Goal: Information Seeking & Learning: Learn about a topic

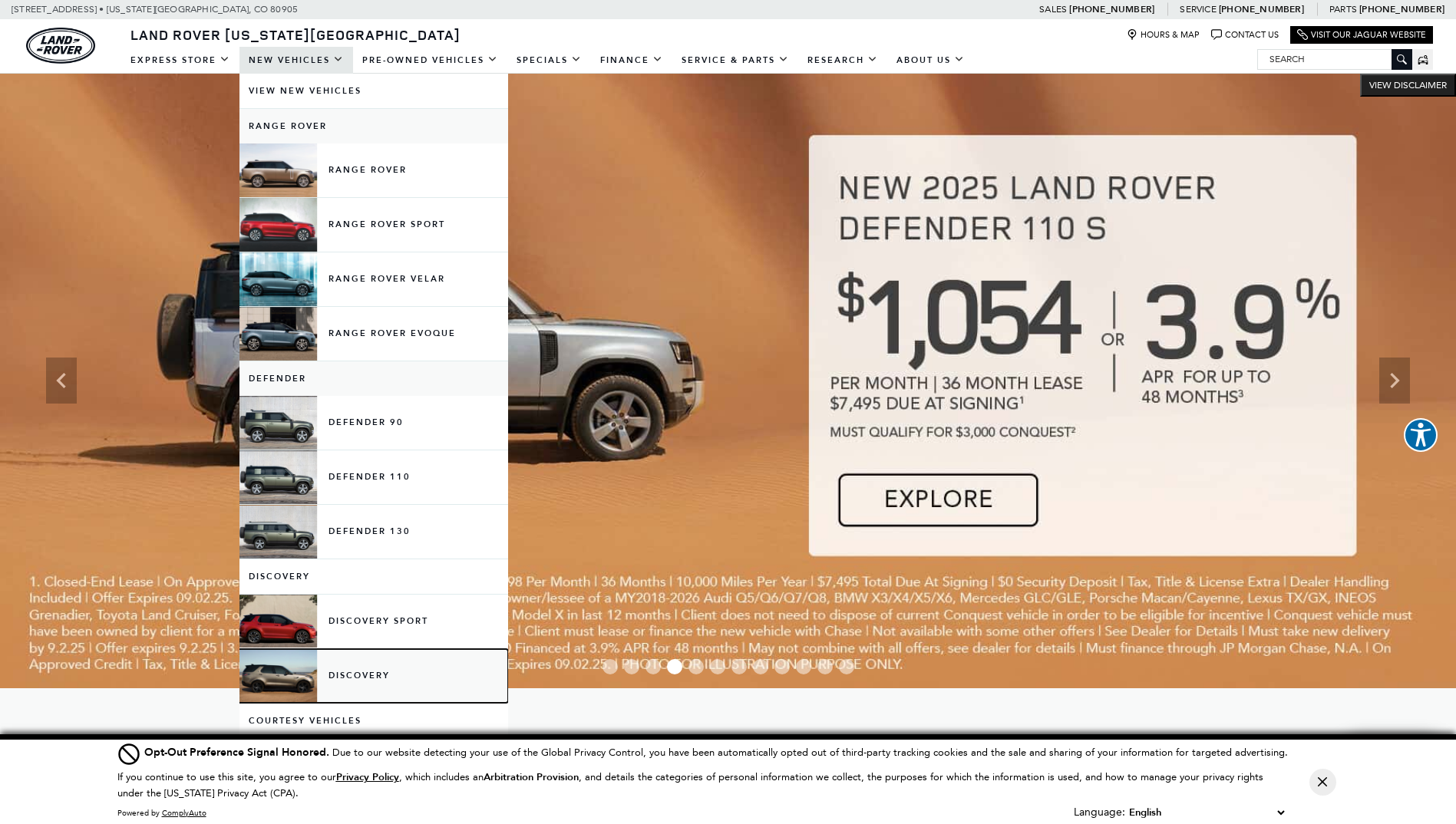
click at [350, 672] on link "Discovery" at bounding box center [374, 675] width 269 height 54
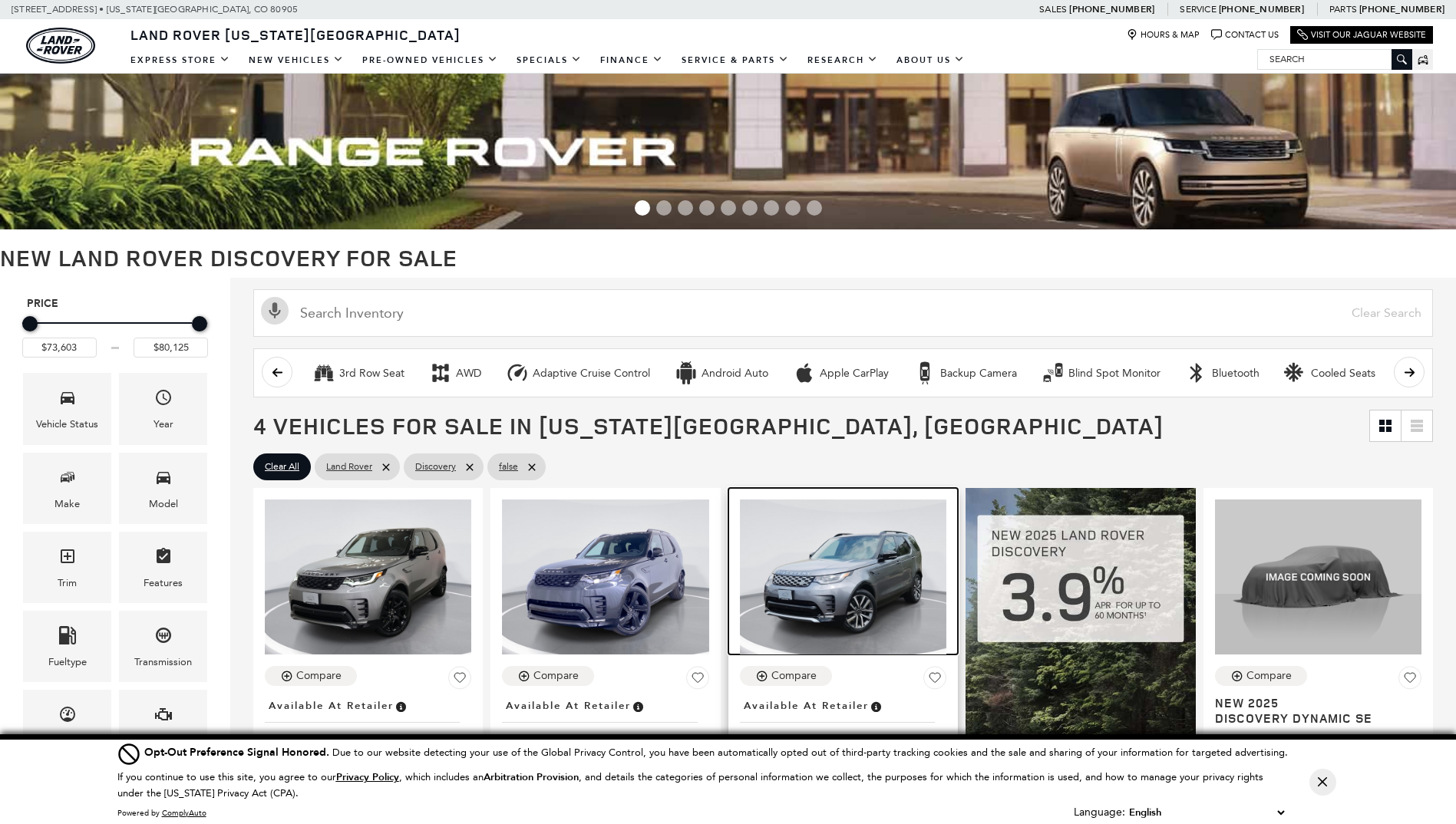
click at [843, 575] on img at bounding box center [843, 576] width 206 height 155
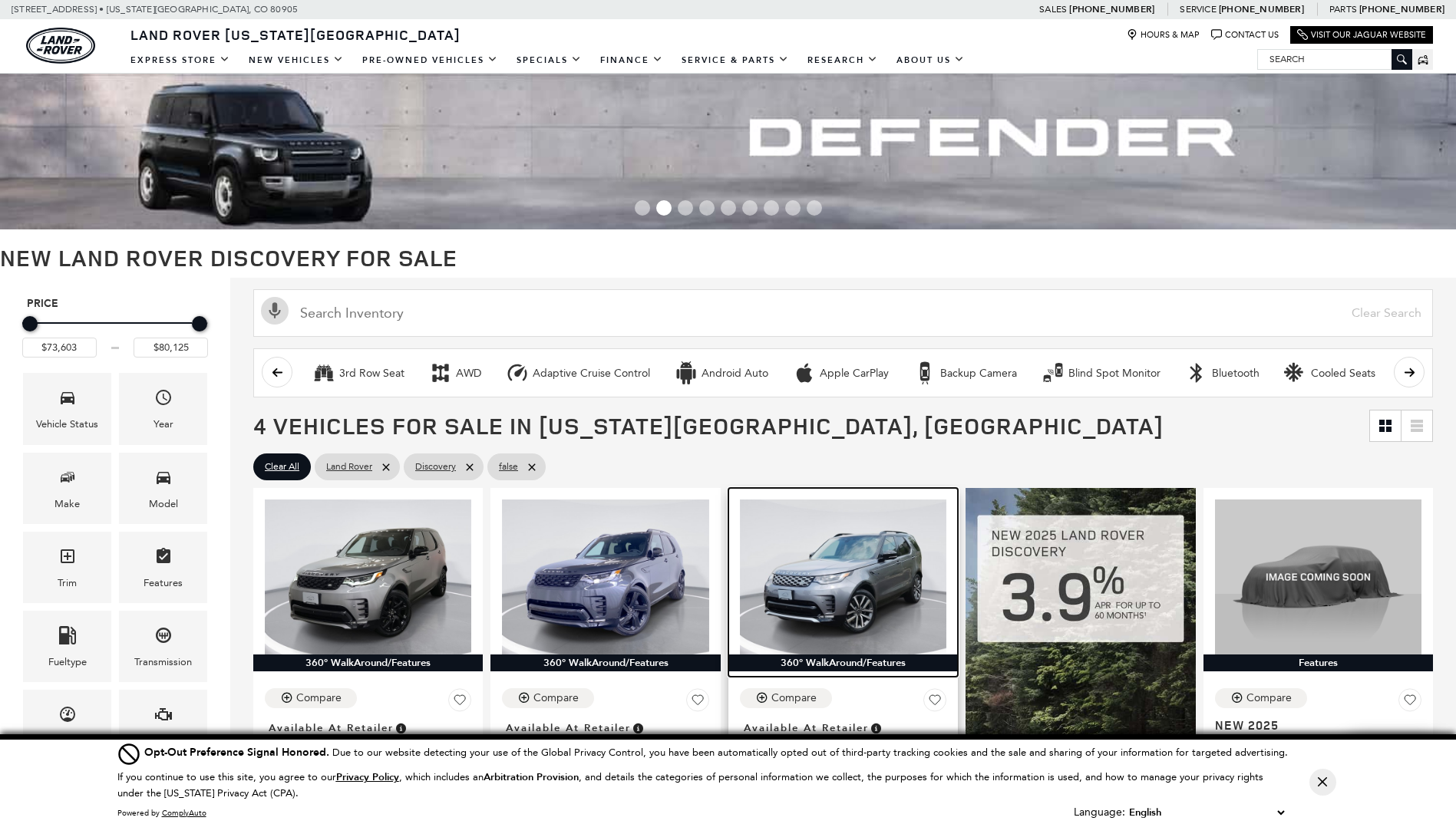
click at [835, 592] on img at bounding box center [843, 576] width 206 height 155
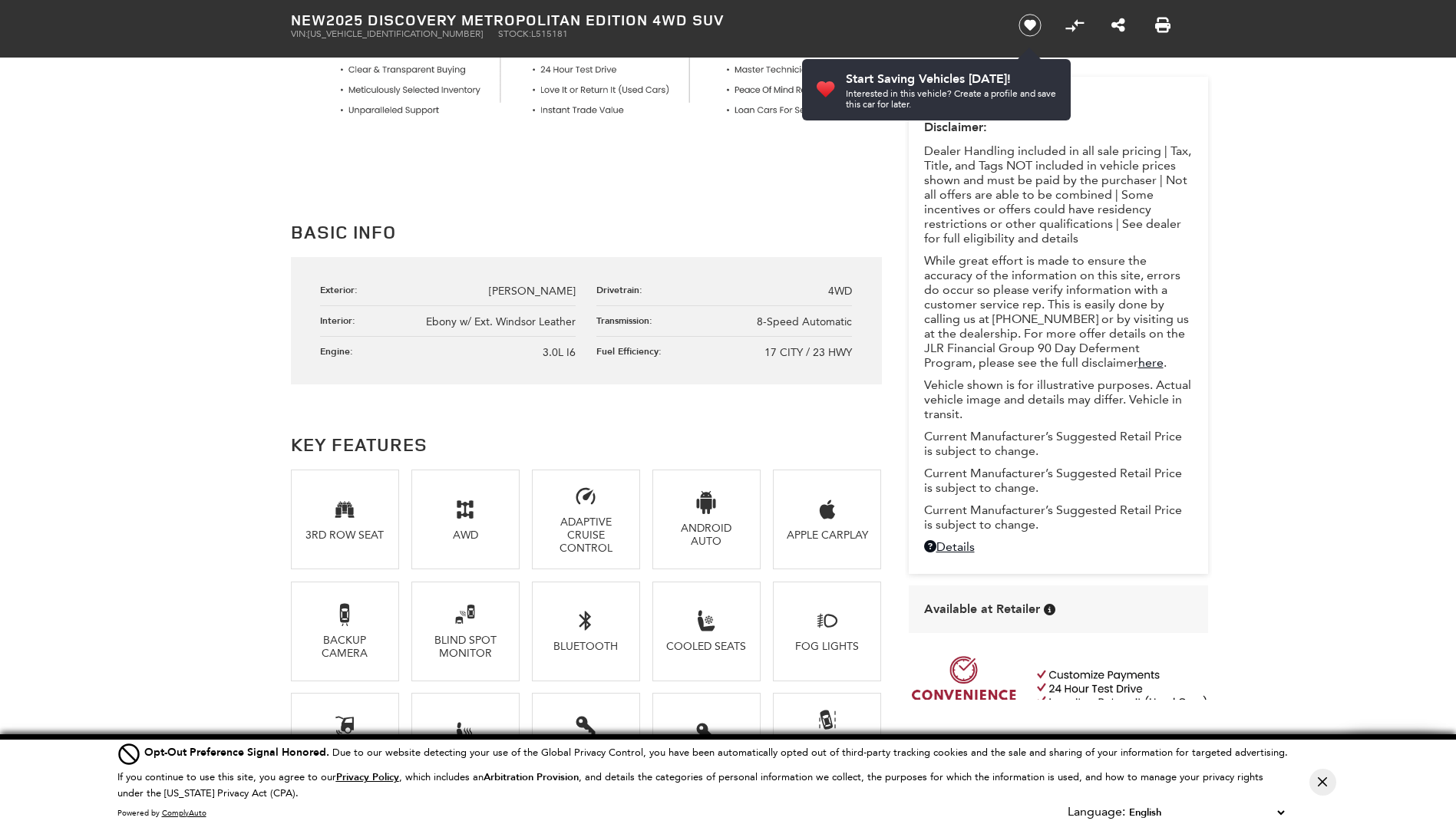
scroll to position [86, 0]
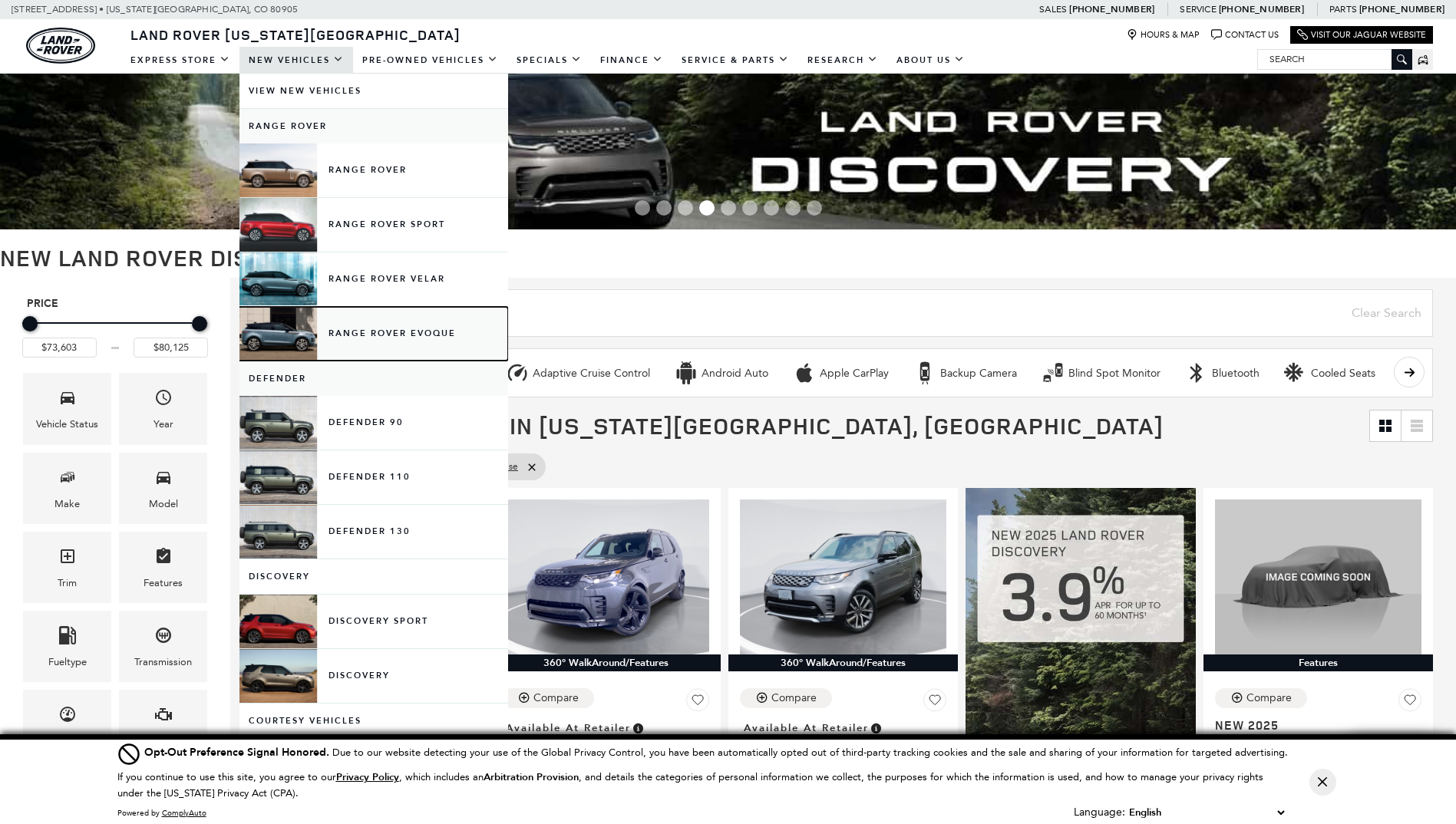
click at [406, 331] on link "Range Rover Evoque" at bounding box center [374, 333] width 269 height 54
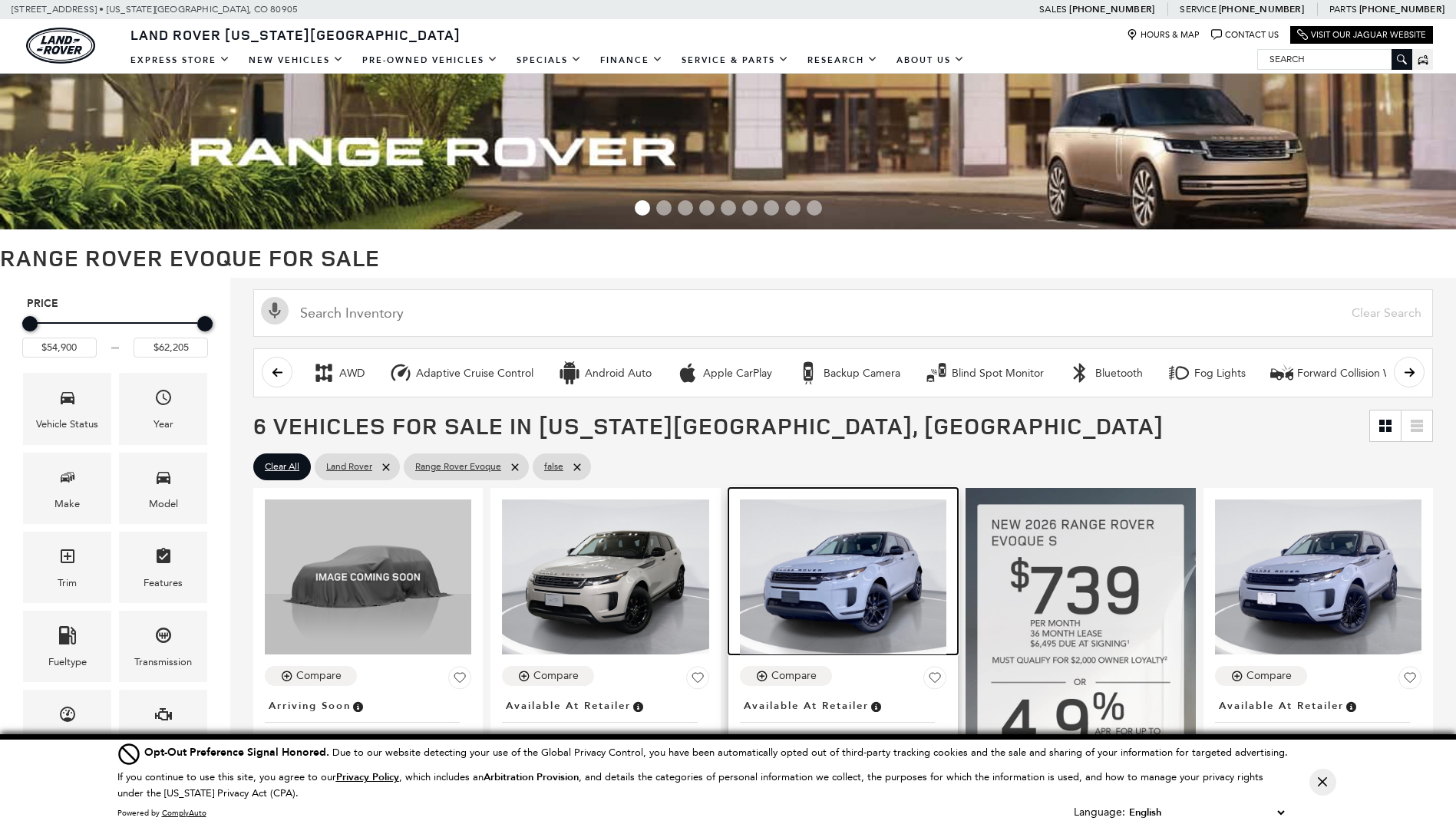
click at [891, 580] on img at bounding box center [843, 576] width 206 height 155
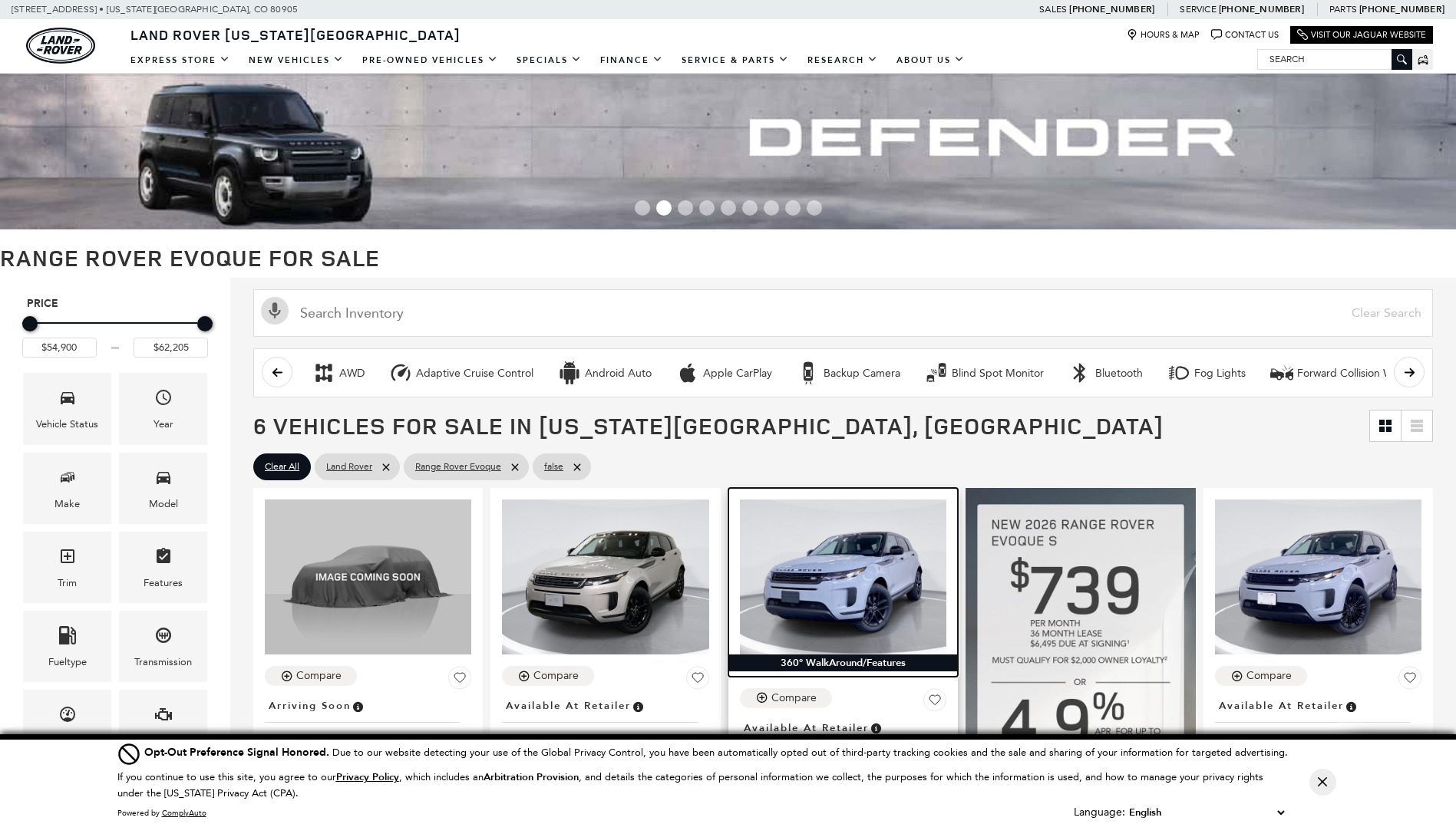
click at [891, 580] on img at bounding box center [843, 576] width 206 height 155
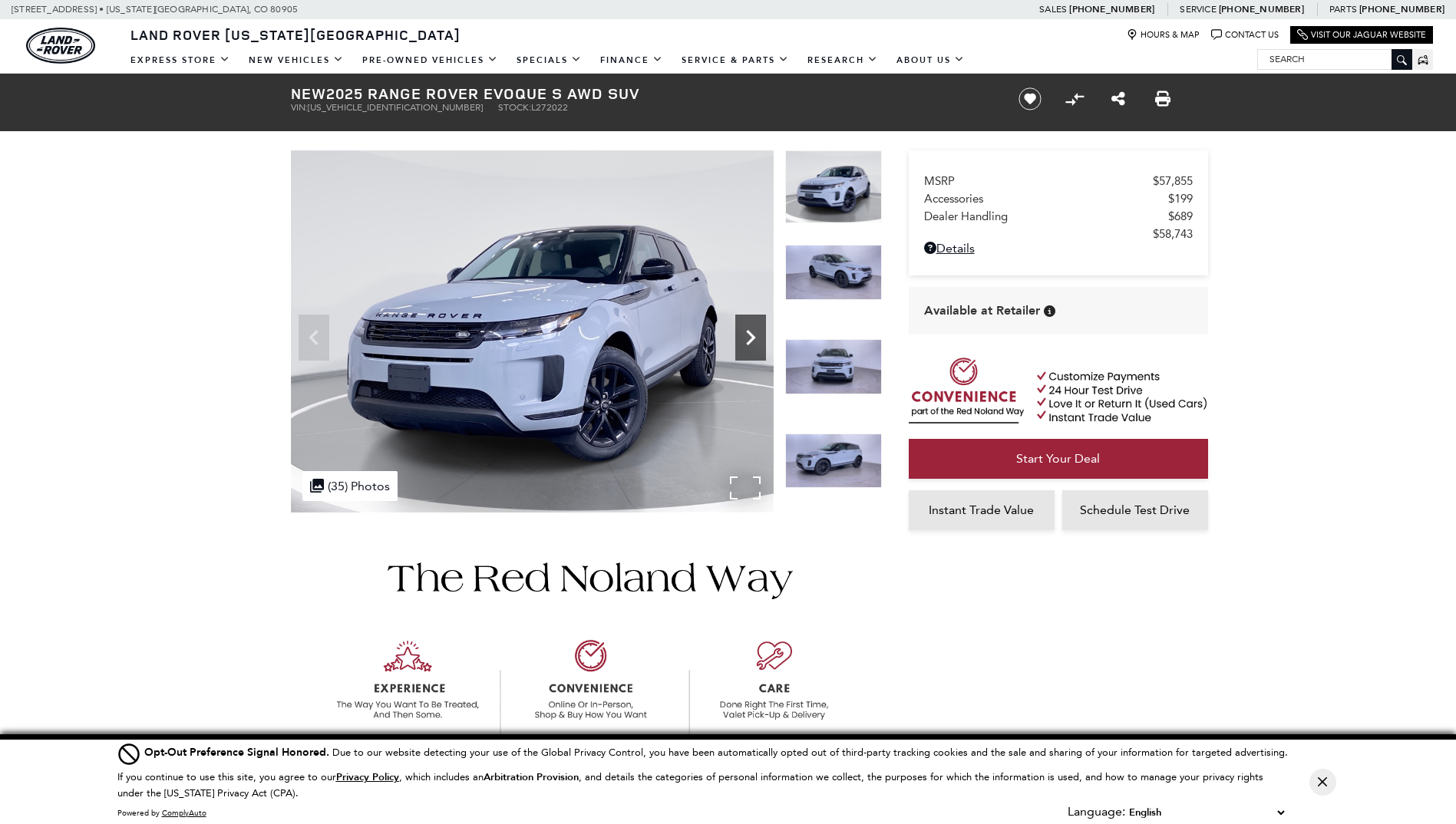
click at [750, 335] on icon "Next" at bounding box center [749, 338] width 9 height 16
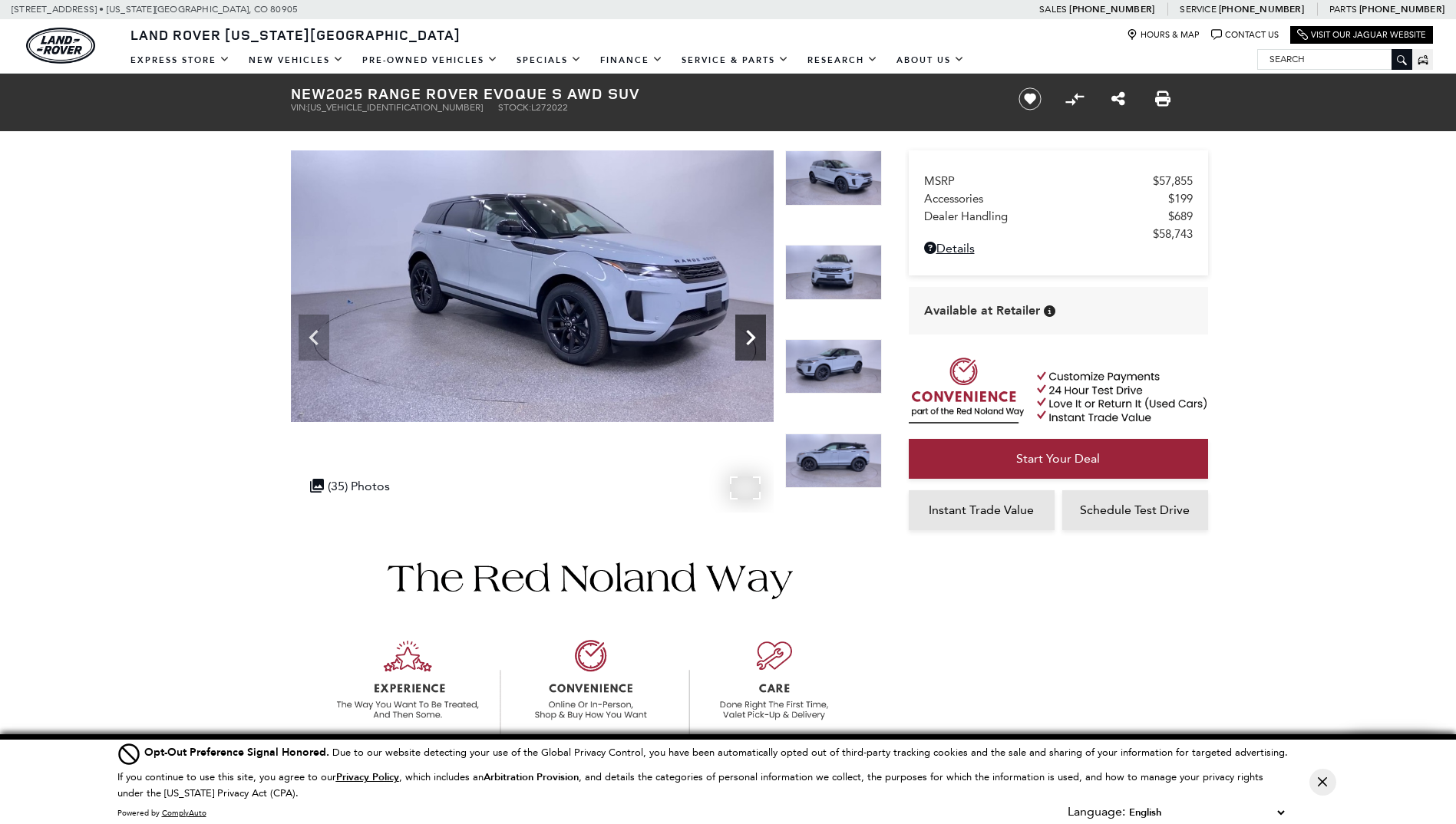
click at [750, 335] on icon "Next" at bounding box center [749, 338] width 9 height 16
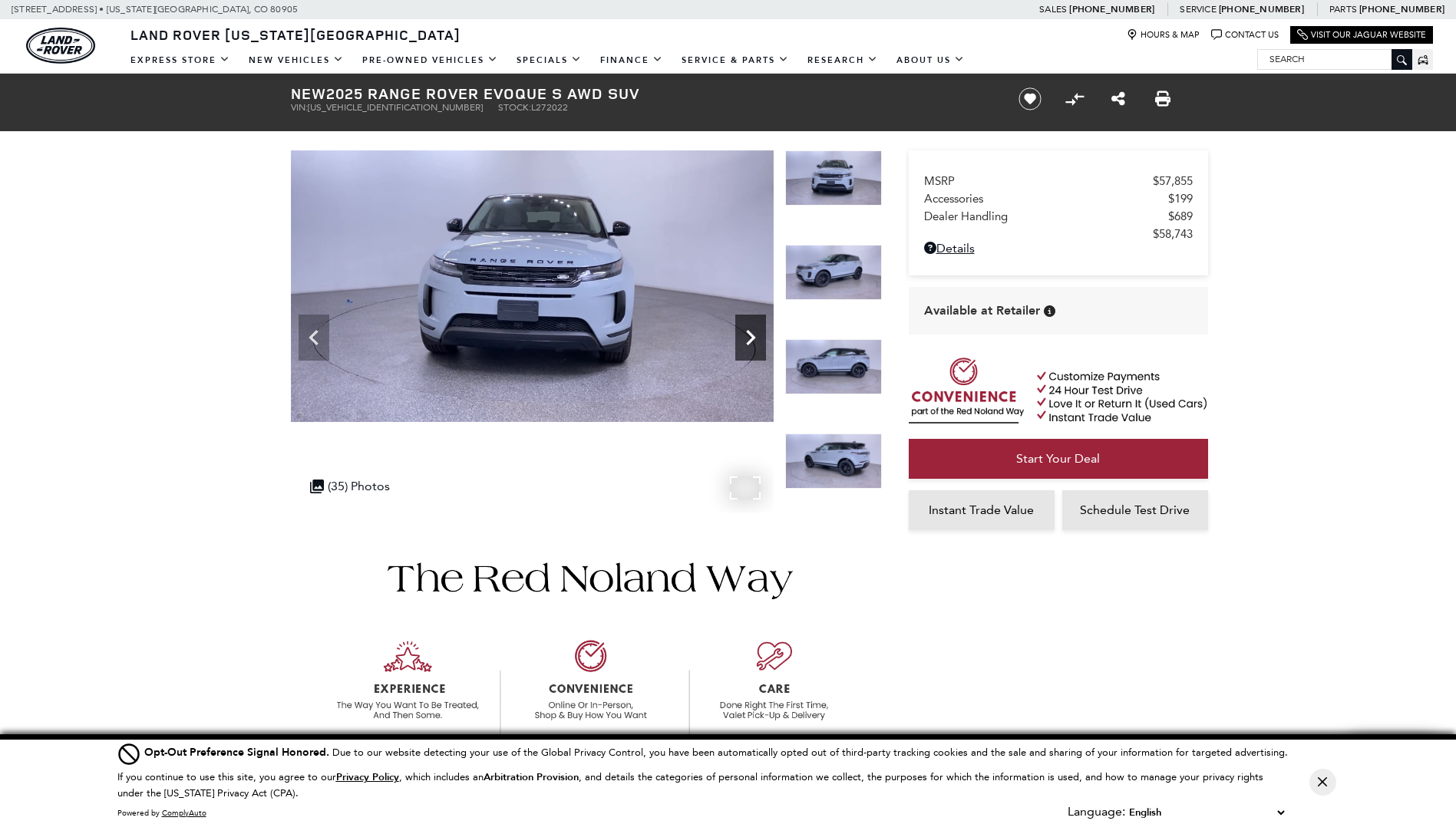
click at [750, 335] on icon "Next" at bounding box center [749, 338] width 9 height 16
